Goal: Navigation & Orientation: Find specific page/section

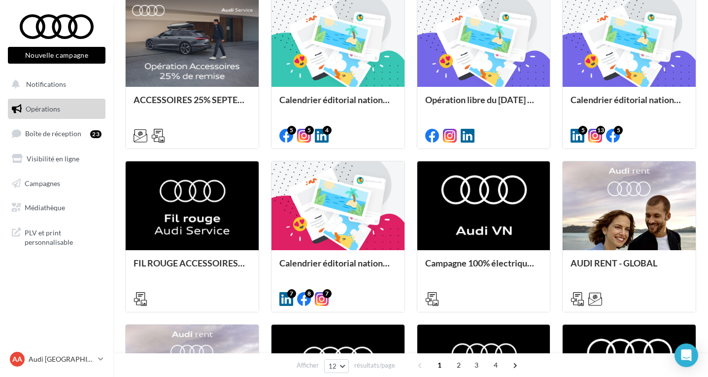
scroll to position [281, 0]
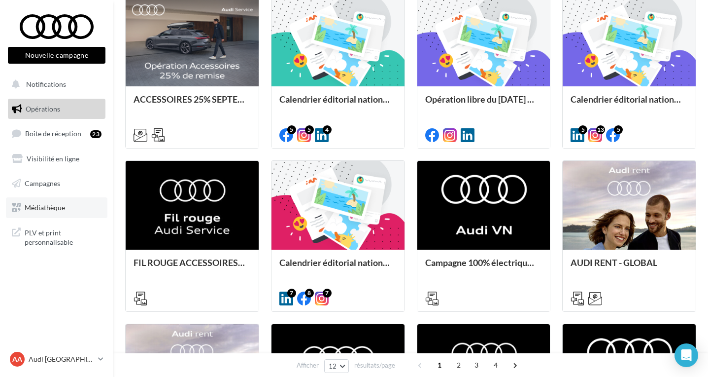
click at [41, 201] on link "Médiathèque" at bounding box center [57, 207] width 102 height 21
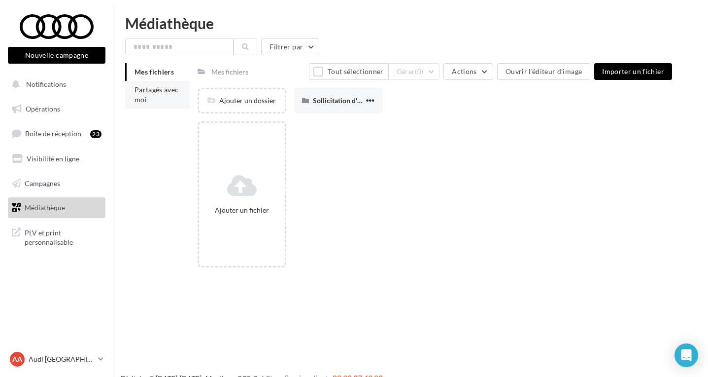
click at [147, 94] on span "Partagés avec moi" at bounding box center [157, 94] width 44 height 18
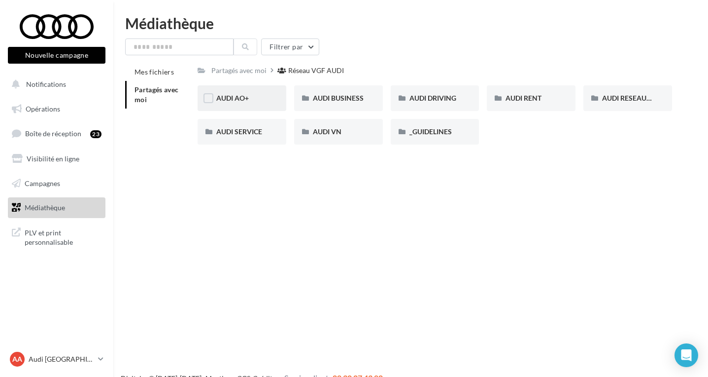
click at [262, 103] on div "AUDI AO+" at bounding box center [241, 98] width 51 height 10
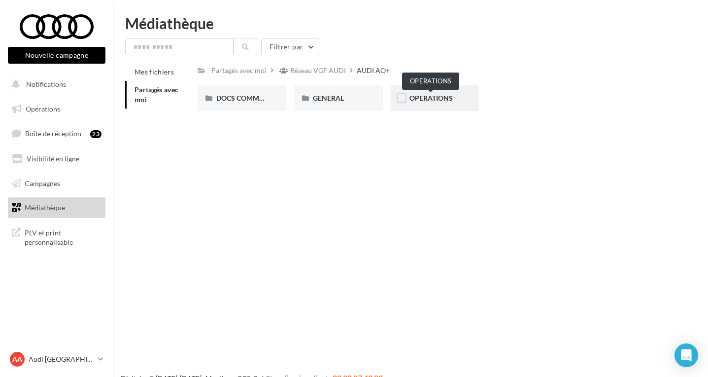
click at [425, 98] on span "OPERATIONS" at bounding box center [431, 98] width 43 height 8
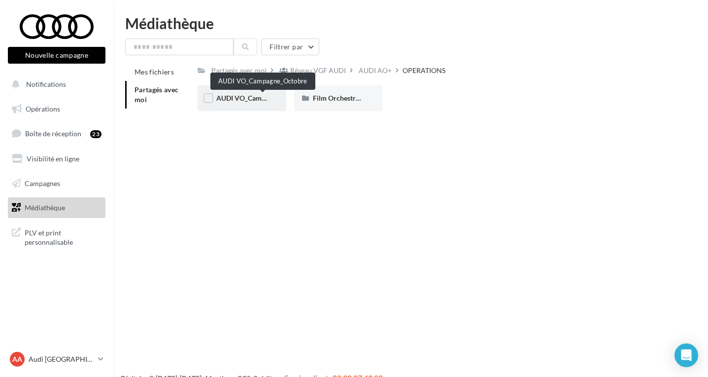
click at [262, 100] on span "AUDI VO_Campagne_Octobre" at bounding box center [262, 98] width 92 height 8
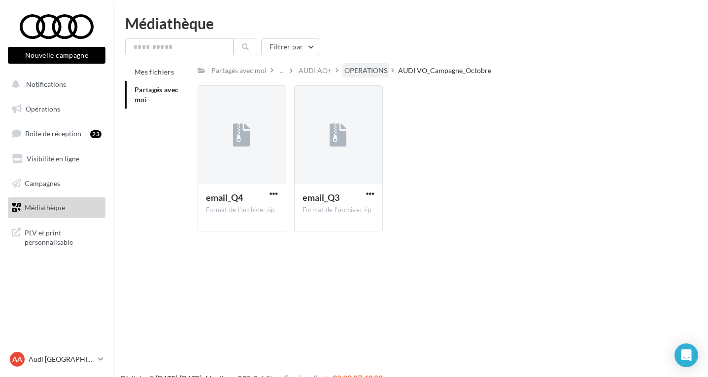
click at [367, 71] on div "OPERATIONS" at bounding box center [365, 71] width 43 height 10
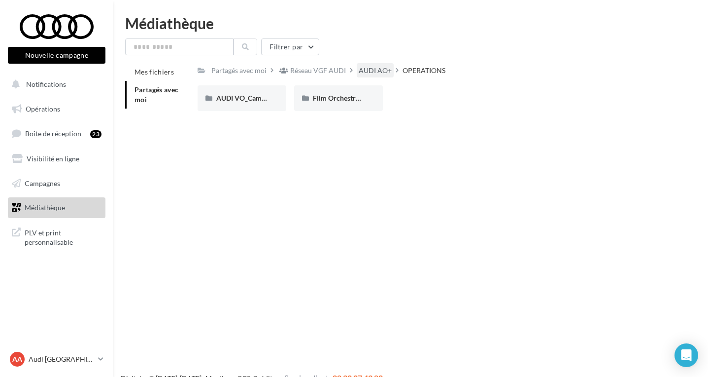
click at [366, 71] on div "AUDI AO+" at bounding box center [375, 71] width 33 height 10
